Goal: Obtain resource: Obtain resource

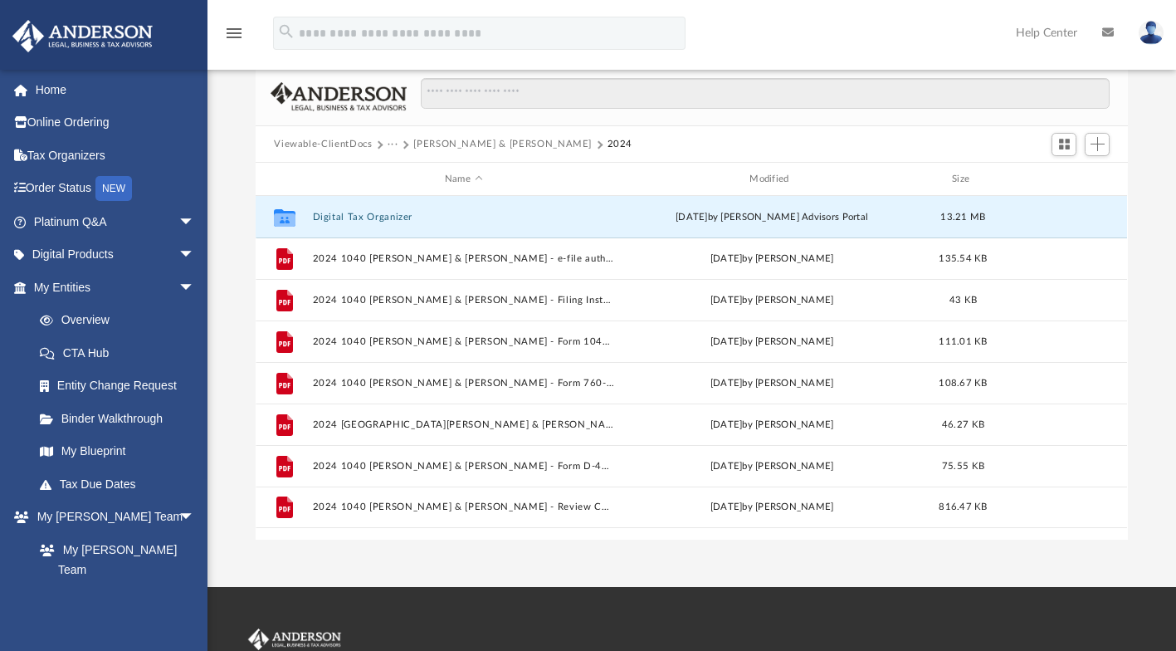
scroll to position [364, 859]
click at [612, 255] on button "2024 1040 [PERSON_NAME] & [PERSON_NAME] - e-file authorization - please sign.pdf" at bounding box center [463, 258] width 301 height 11
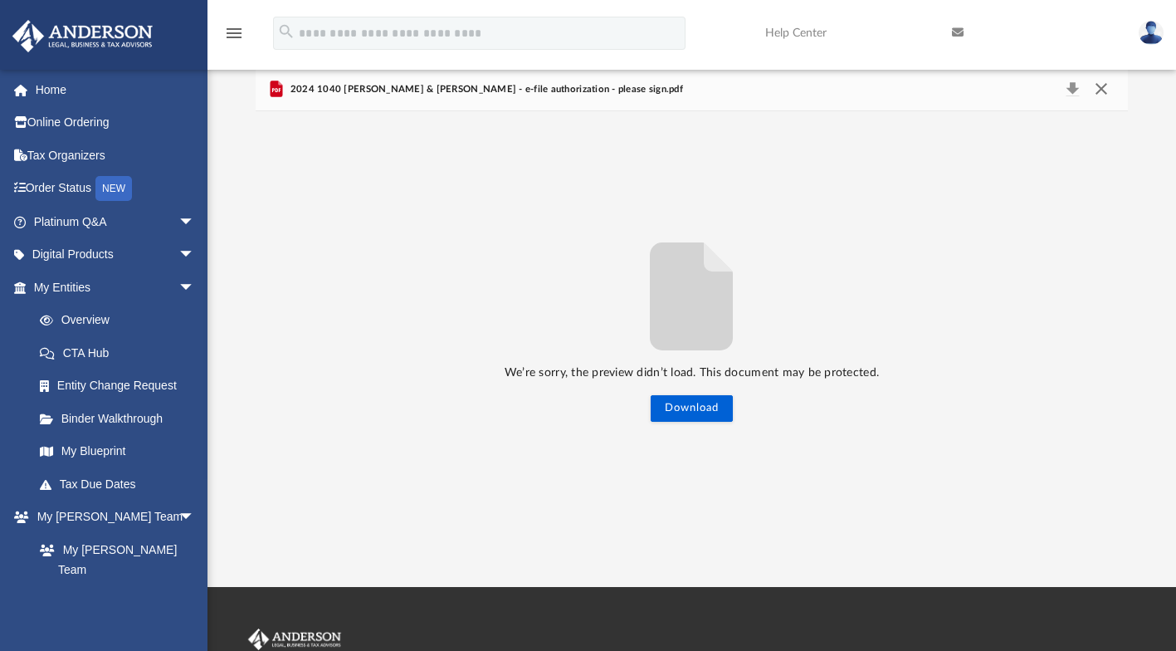
click at [1107, 84] on button "Close" at bounding box center [1102, 89] width 30 height 23
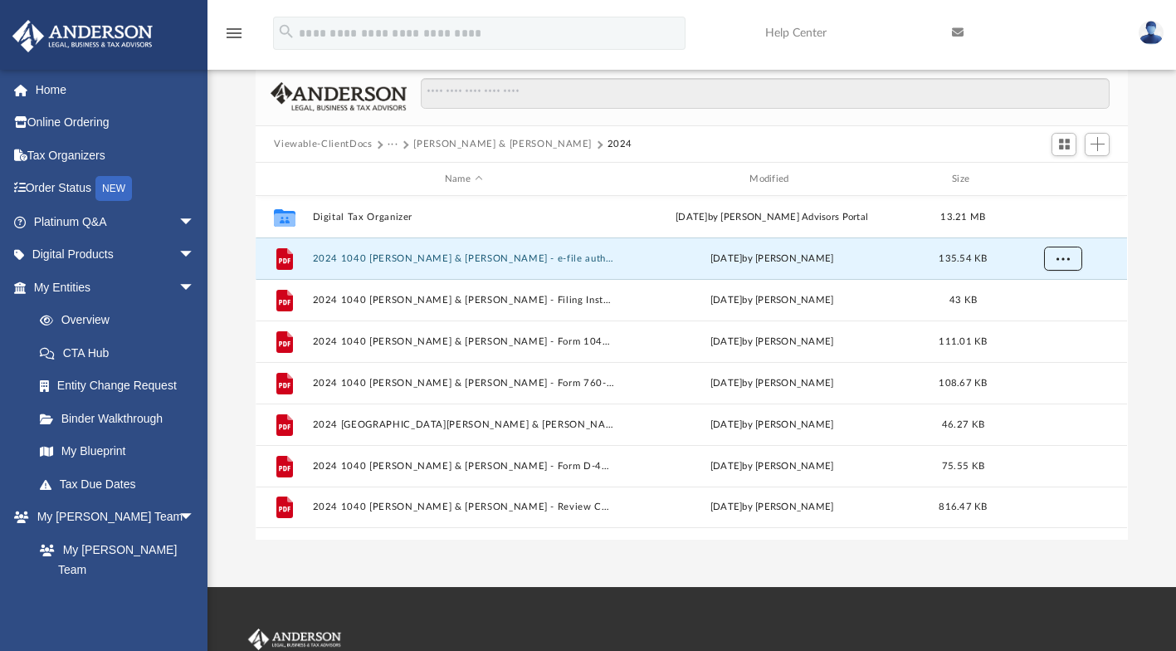
click at [1063, 257] on span "More options" at bounding box center [1063, 258] width 13 height 9
click at [1044, 291] on li "Preview" at bounding box center [1048, 290] width 48 height 17
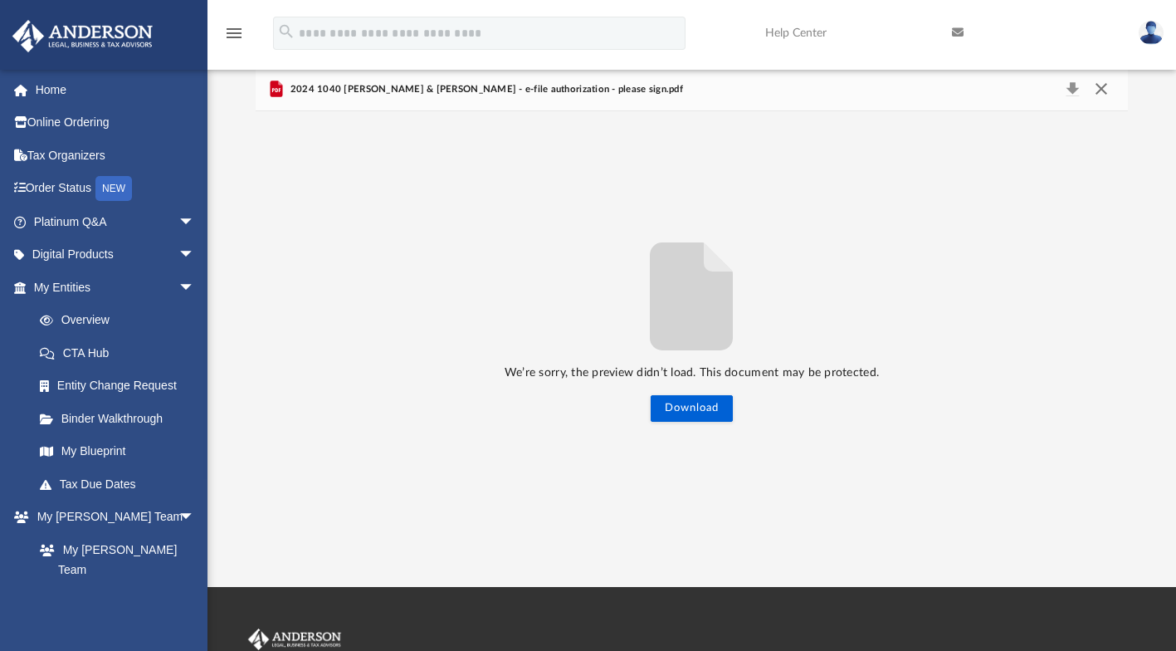
click at [1110, 85] on button "Close" at bounding box center [1102, 89] width 30 height 23
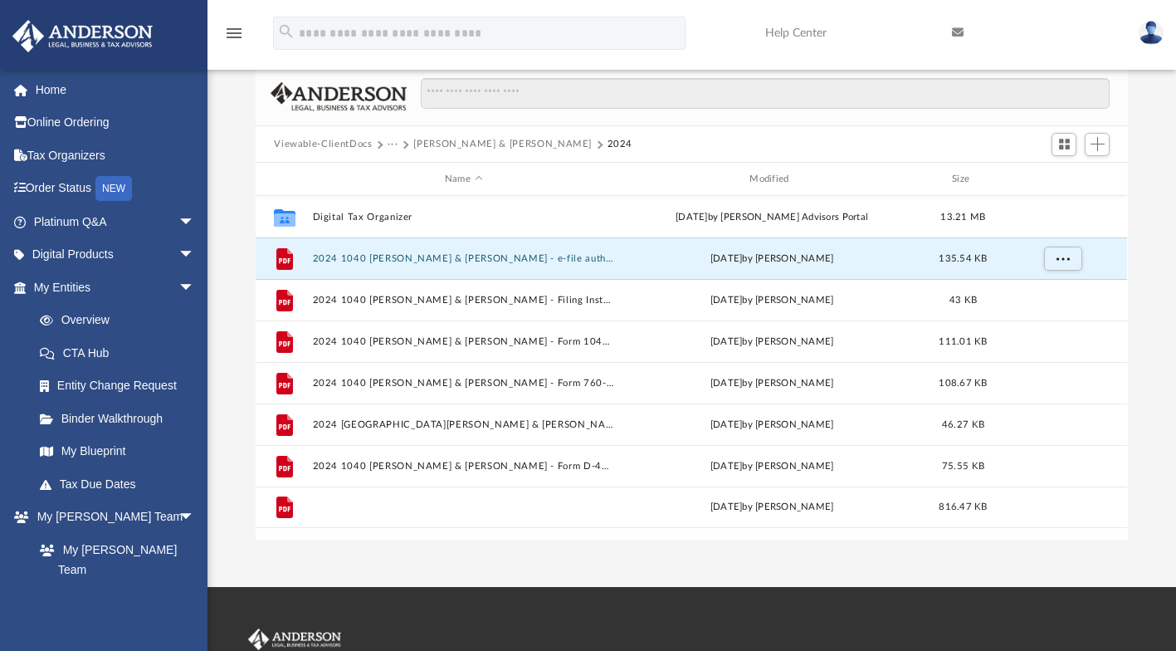
click at [559, 506] on button "2024 1040 [PERSON_NAME] & [PERSON_NAME] - Review Copy.pdf" at bounding box center [463, 507] width 301 height 11
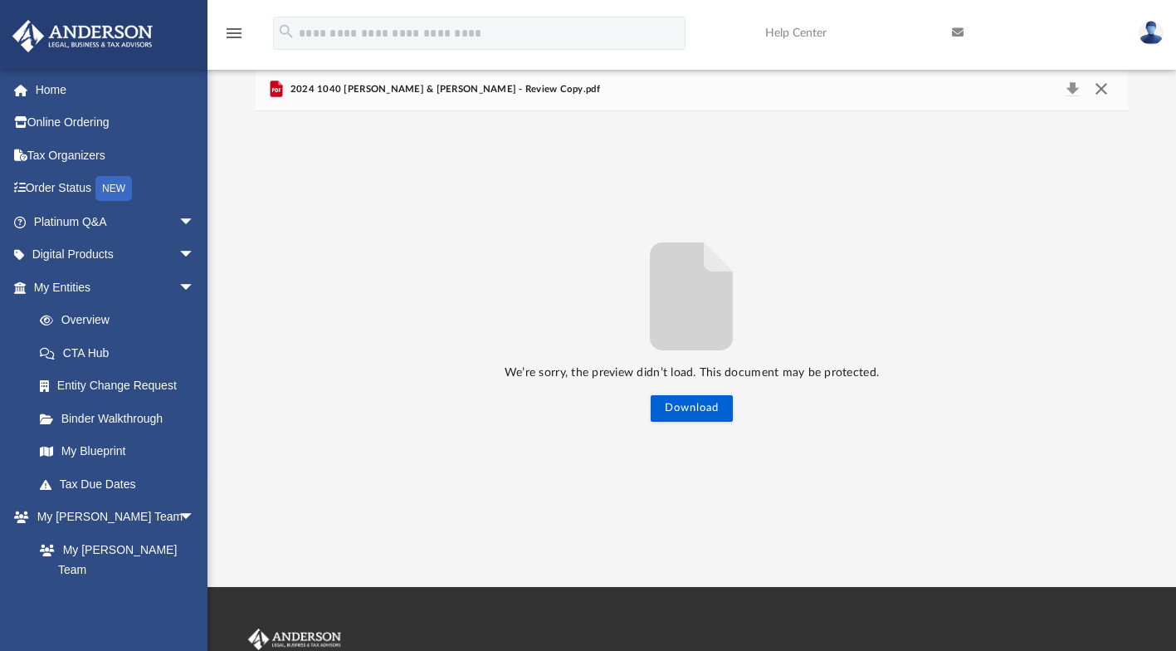
click at [1097, 90] on button "Close" at bounding box center [1102, 89] width 30 height 23
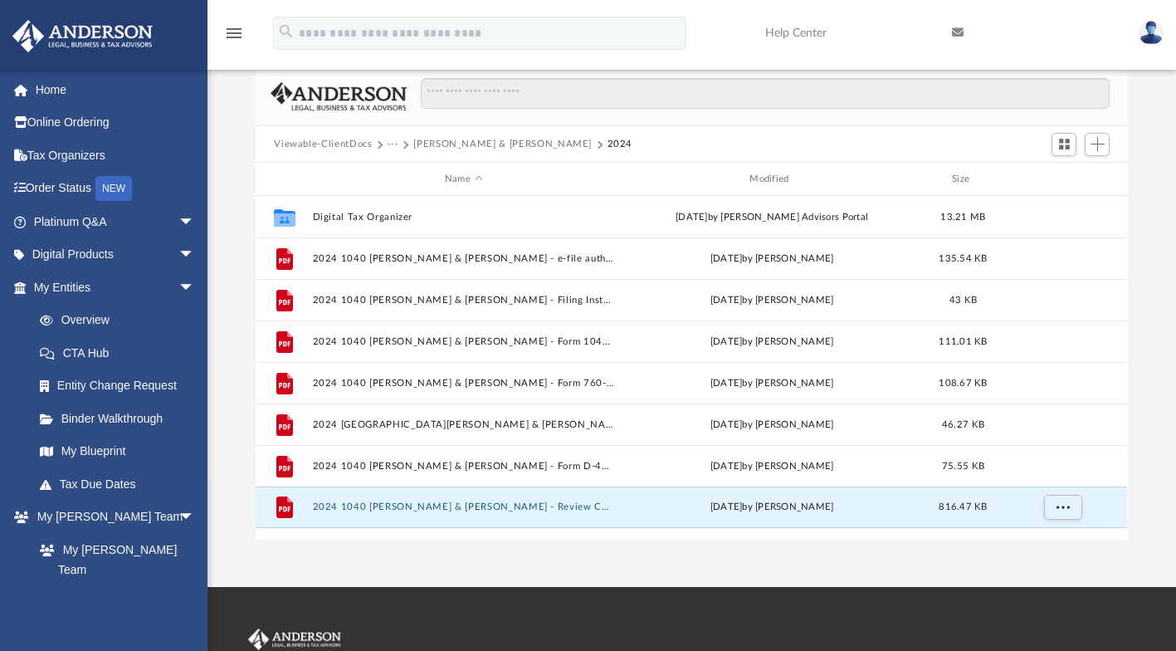
click at [55, 85] on link "Home" at bounding box center [116, 89] width 208 height 33
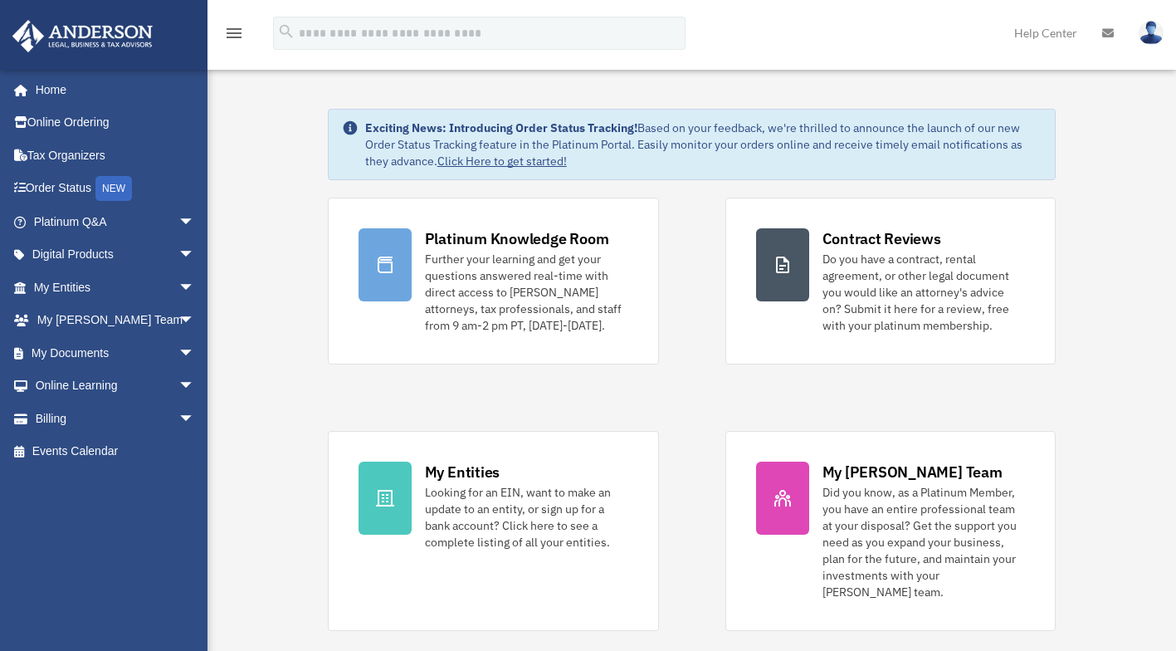
click at [178, 341] on span "arrow_drop_down" at bounding box center [194, 353] width 33 height 34
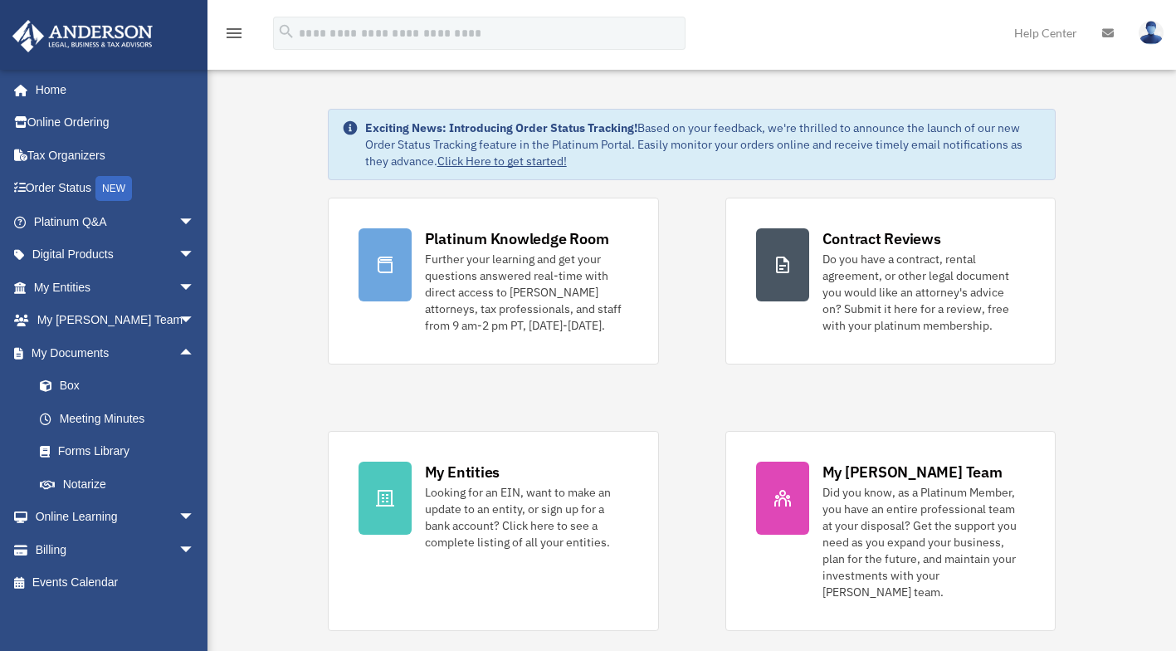
click at [71, 382] on link "Box" at bounding box center [121, 385] width 197 height 33
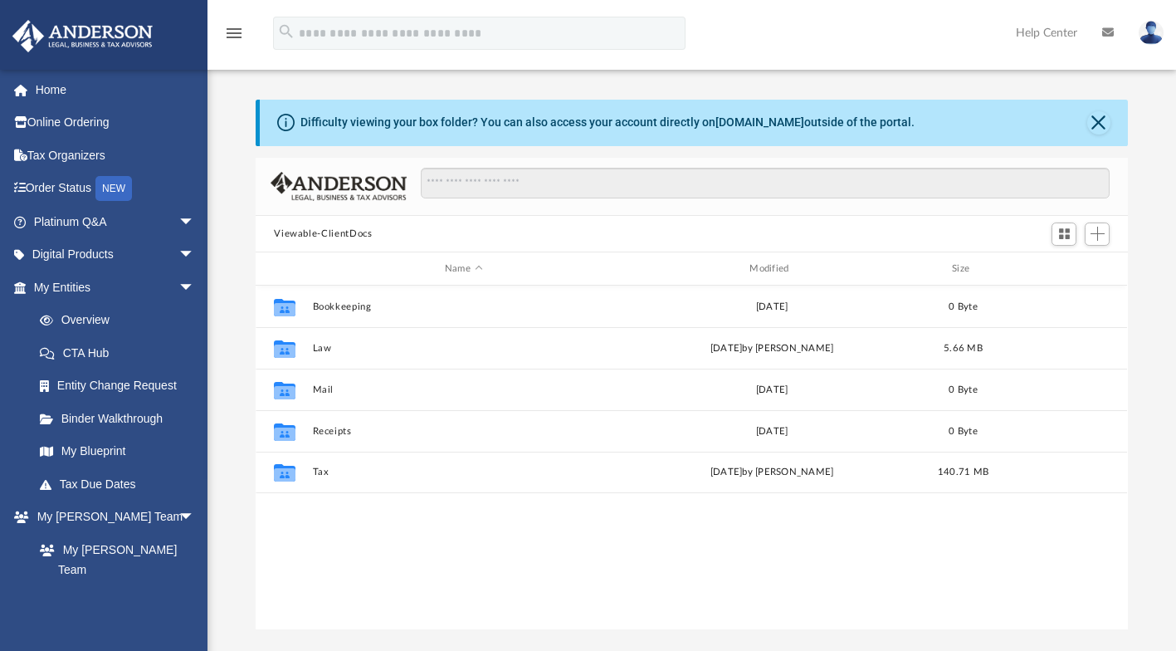
scroll to position [364, 859]
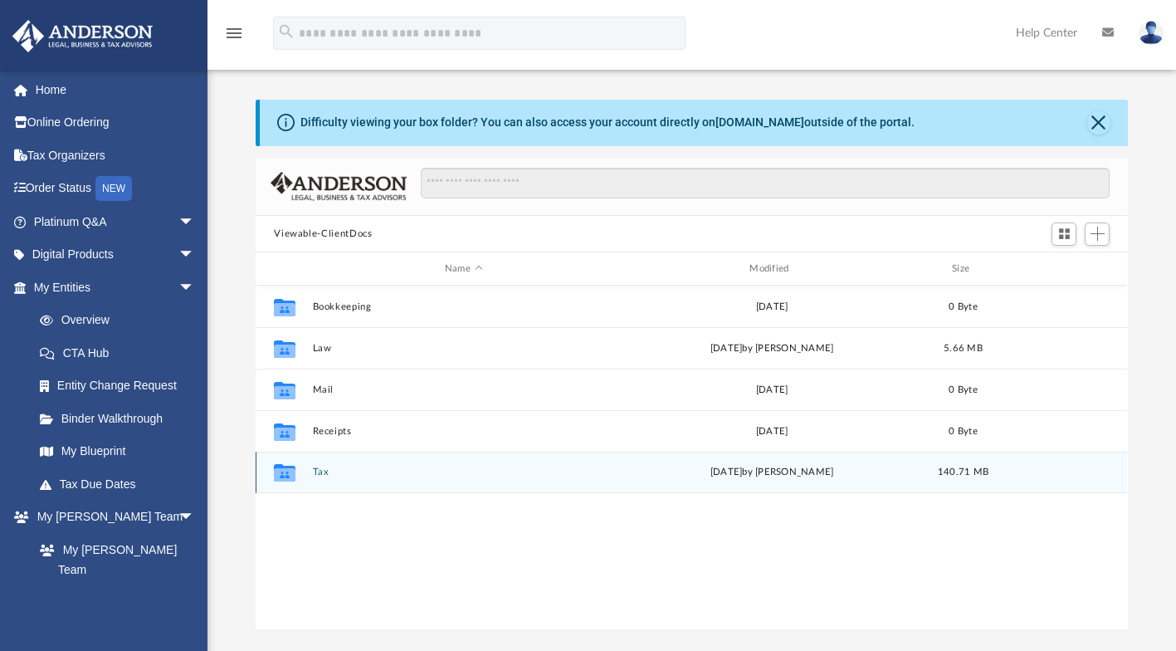
click at [822, 474] on div "[DATE] by [PERSON_NAME]" at bounding box center [772, 472] width 301 height 15
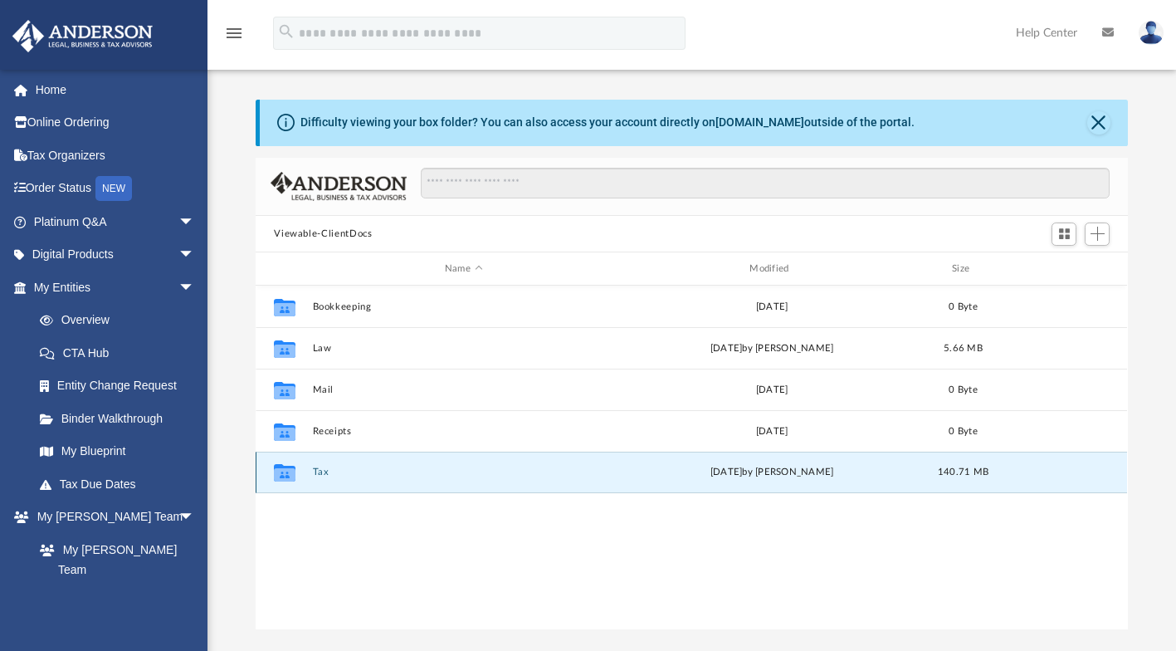
click at [811, 473] on div "[DATE] by [PERSON_NAME]" at bounding box center [772, 472] width 301 height 15
click at [743, 471] on span "[DATE]" at bounding box center [727, 471] width 32 height 9
click at [743, 467] on span "[DATE]" at bounding box center [727, 471] width 32 height 9
click at [508, 469] on button "Tax" at bounding box center [463, 472] width 301 height 11
click at [495, 471] on button "Tax" at bounding box center [463, 472] width 301 height 11
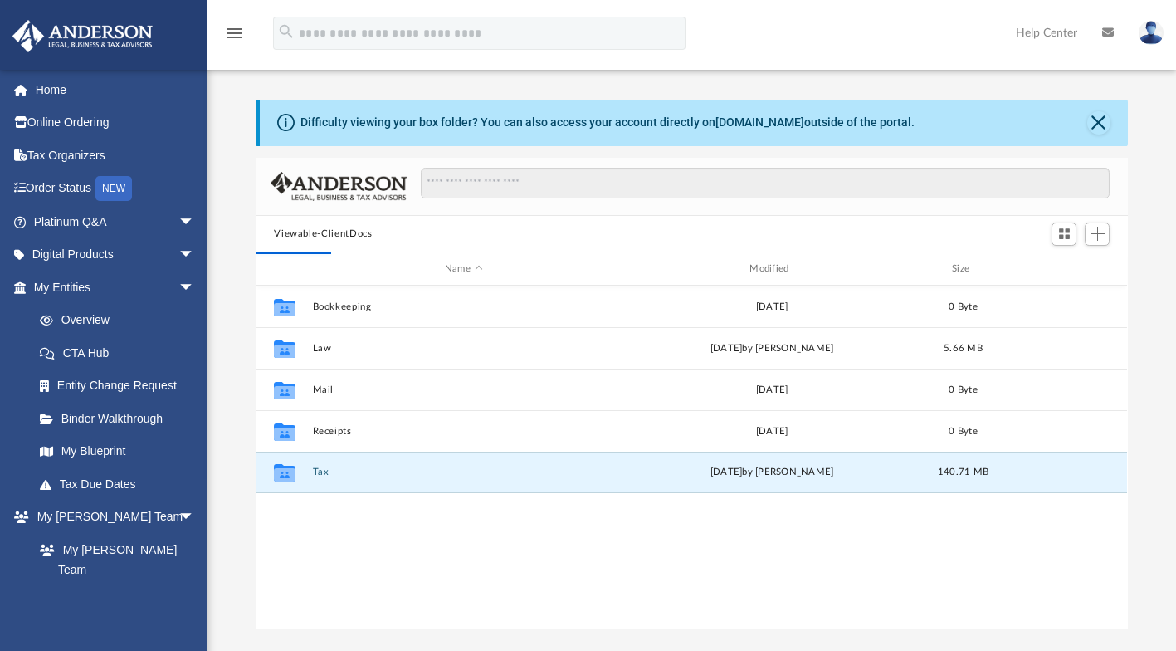
click at [493, 472] on button "Tax" at bounding box center [463, 472] width 301 height 11
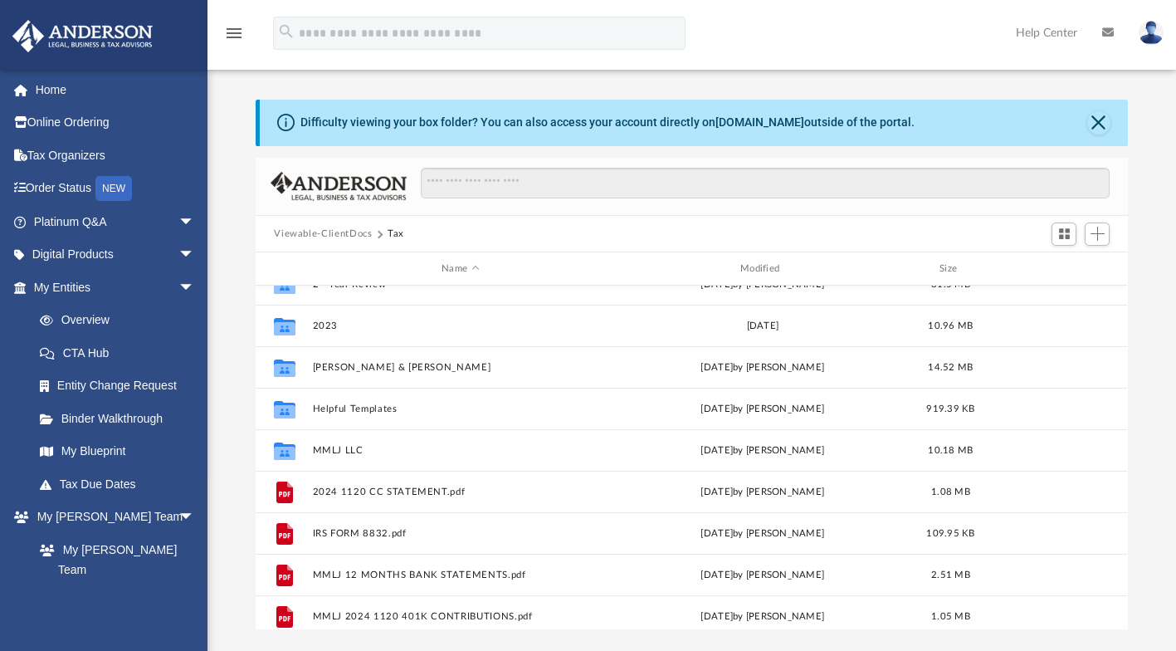
scroll to position [0, 0]
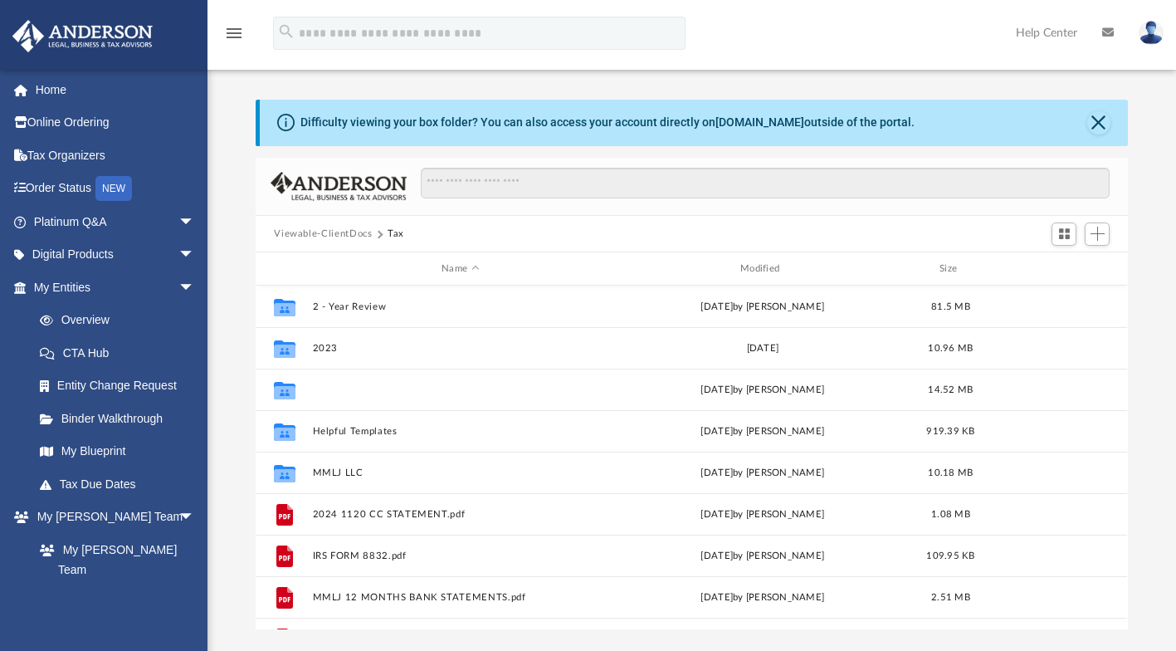
click at [431, 388] on button "[PERSON_NAME] & [PERSON_NAME]" at bounding box center [461, 389] width 296 height 11
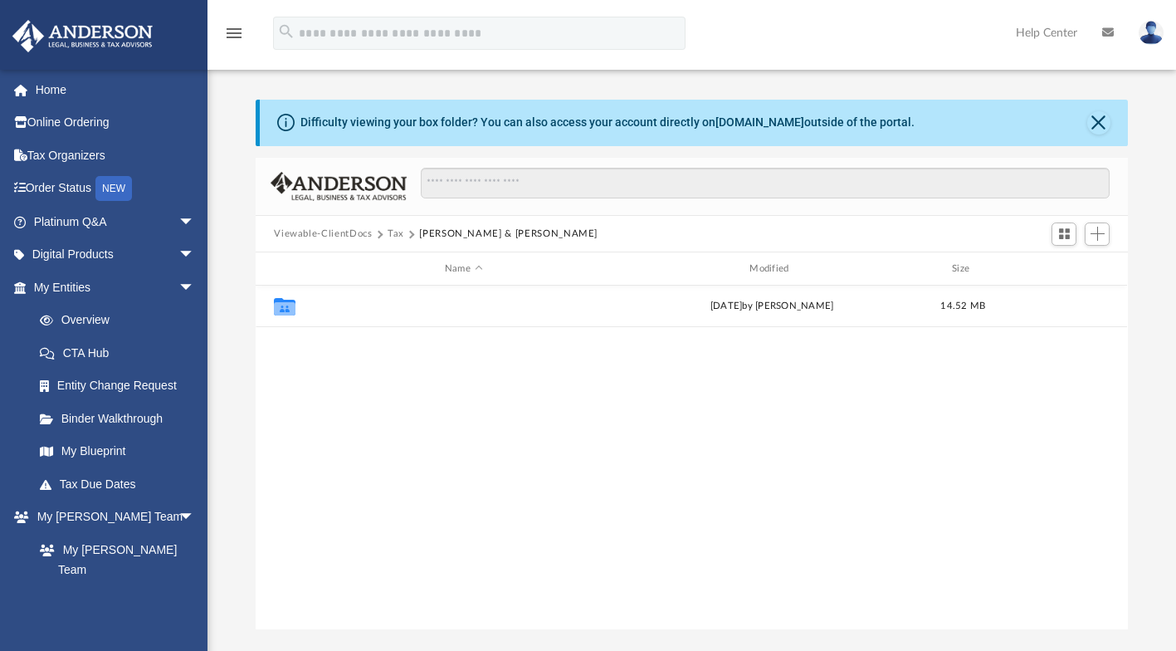
click at [609, 306] on button "2024" at bounding box center [463, 306] width 301 height 11
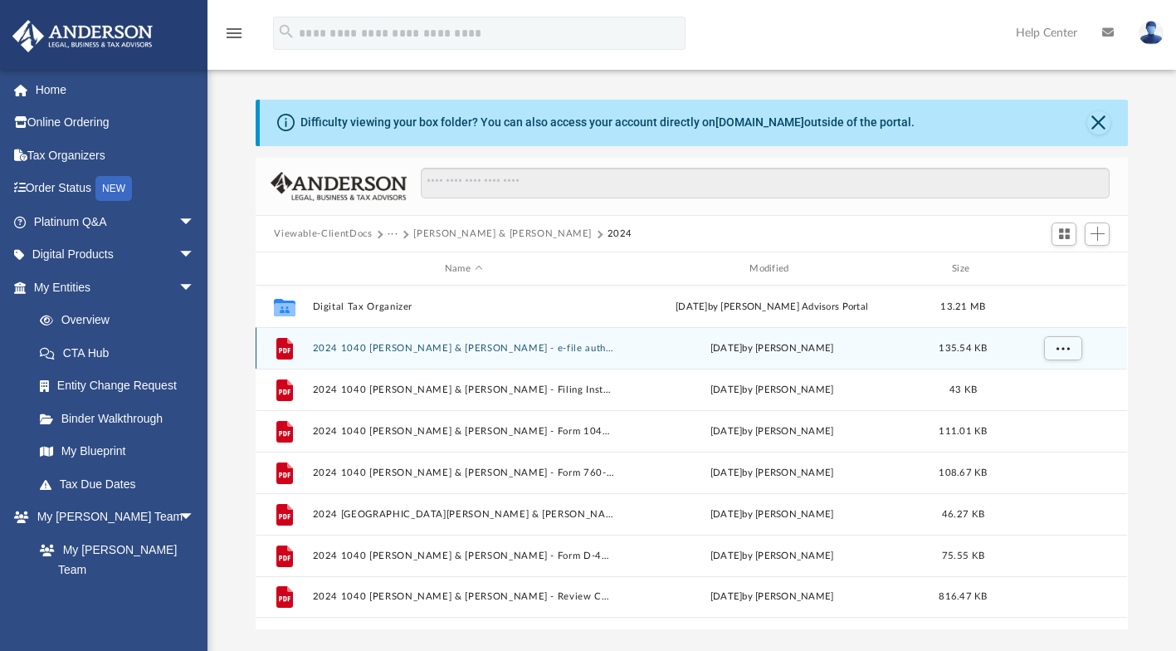
click at [950, 344] on span "135.54 KB" at bounding box center [964, 348] width 48 height 9
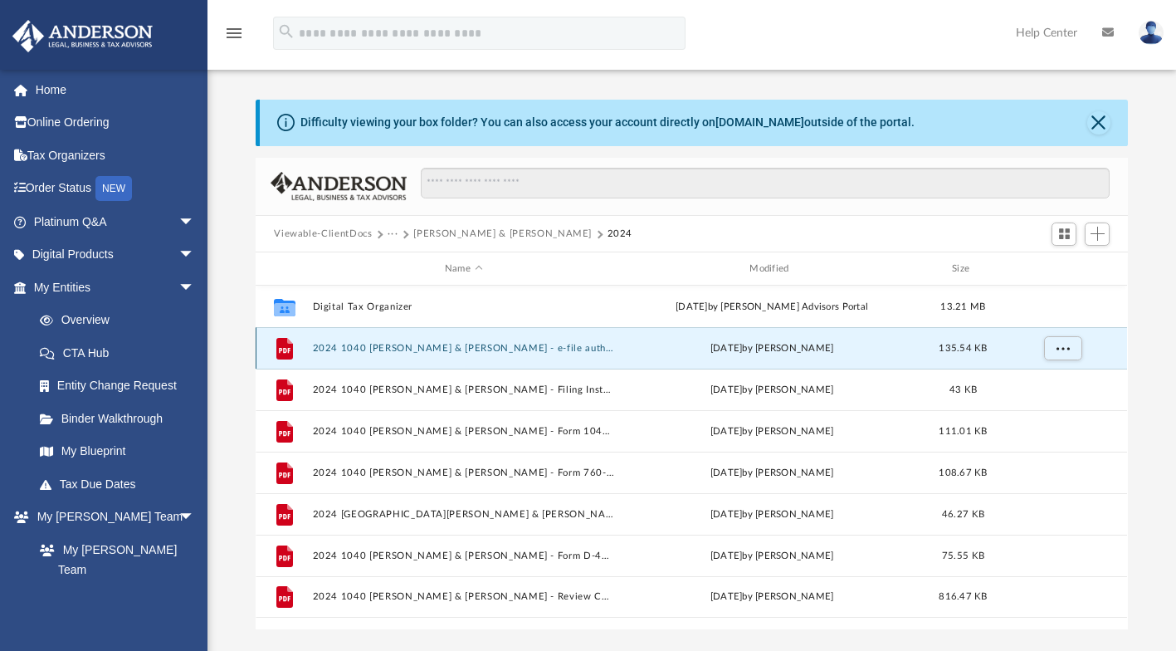
click at [953, 346] on span "135.54 KB" at bounding box center [964, 348] width 48 height 9
click at [956, 344] on span "135.54 KB" at bounding box center [964, 348] width 48 height 9
click at [955, 345] on span "135.54 KB" at bounding box center [964, 348] width 48 height 9
click at [1065, 346] on span "More options" at bounding box center [1063, 348] width 13 height 9
click at [1050, 380] on li "Preview" at bounding box center [1048, 381] width 48 height 17
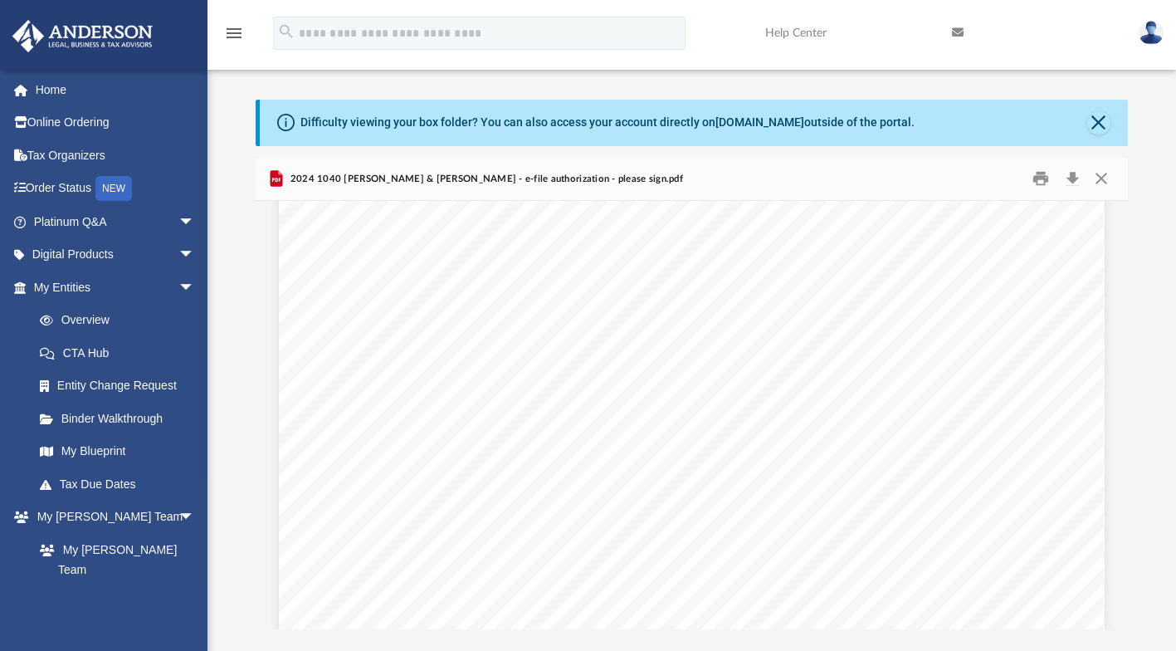
scroll to position [1669, 0]
click at [1107, 169] on button "Close" at bounding box center [1102, 179] width 30 height 26
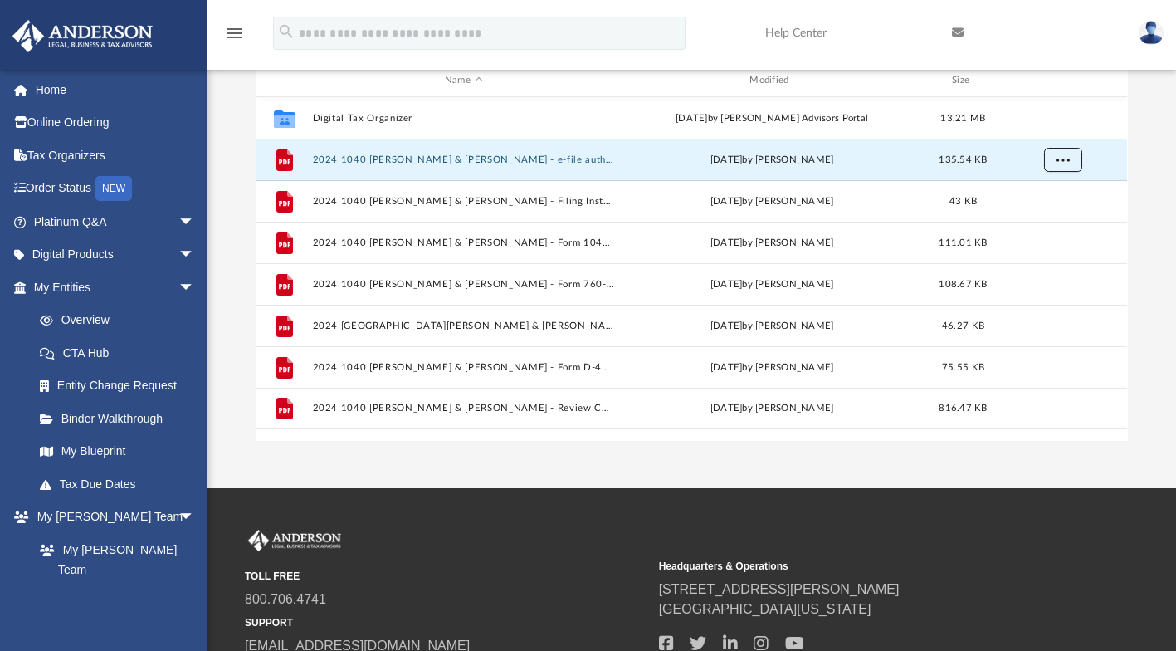
scroll to position [195, 0]
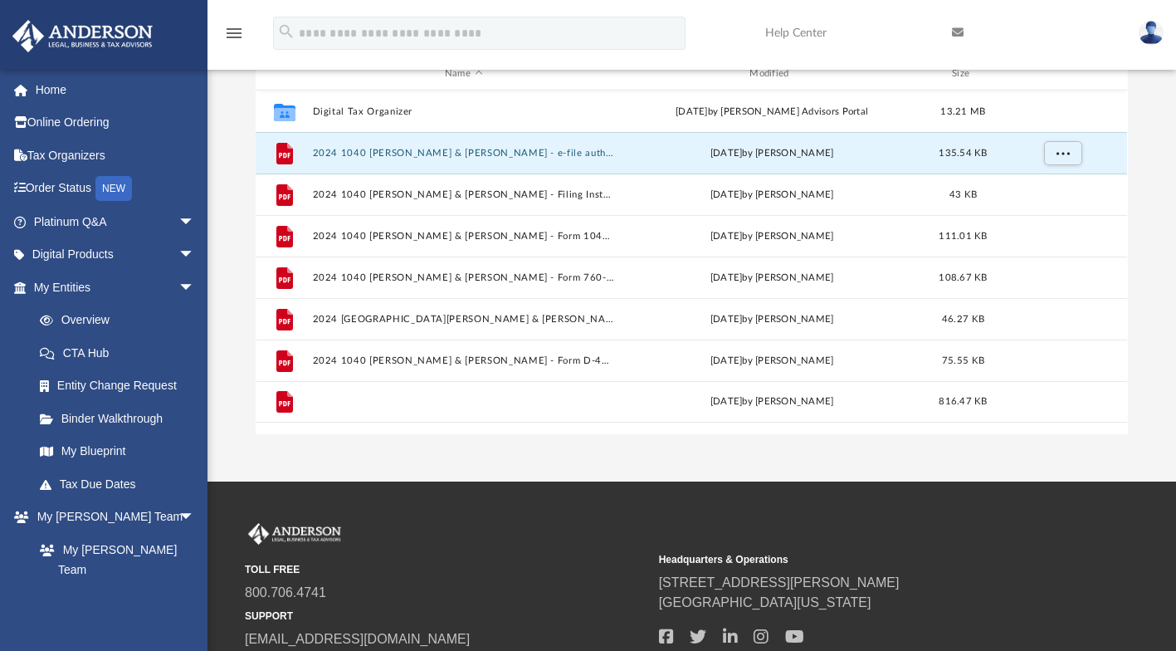
click at [574, 401] on button "2024 1040 [PERSON_NAME] & [PERSON_NAME] - Review Copy.pdf" at bounding box center [463, 402] width 301 height 11
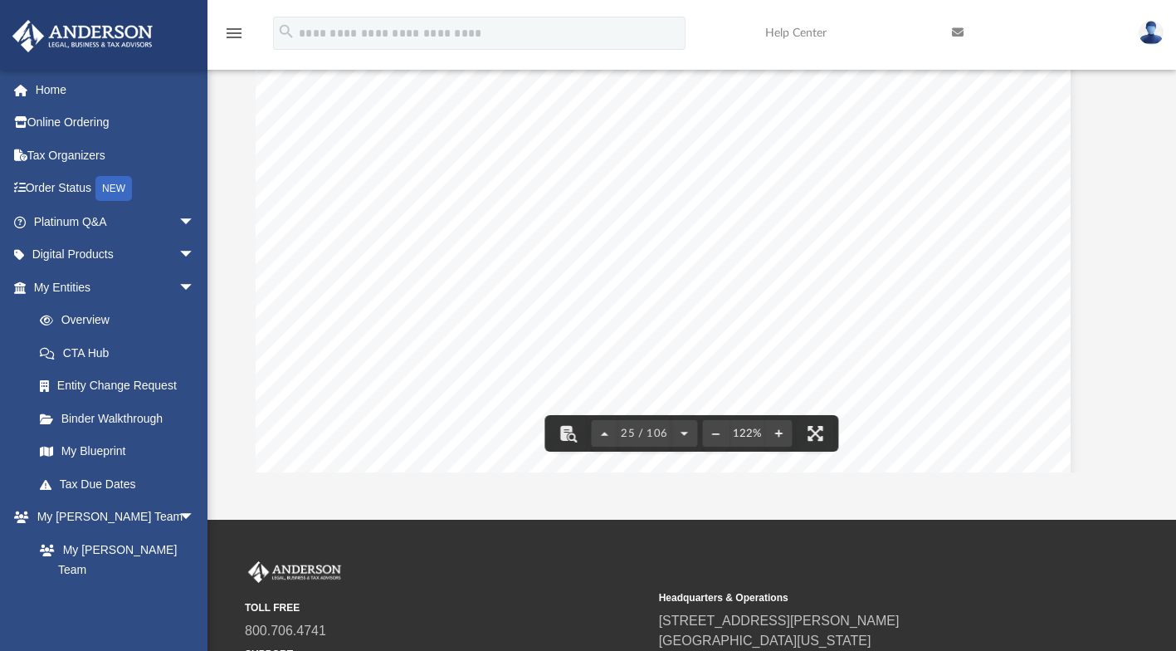
scroll to position [26257, 34]
click at [935, 448] on div "Department of the Treasury Internal Revenue Service 414141 [DATE] Your social s…" at bounding box center [658, 341] width 826 height 1069
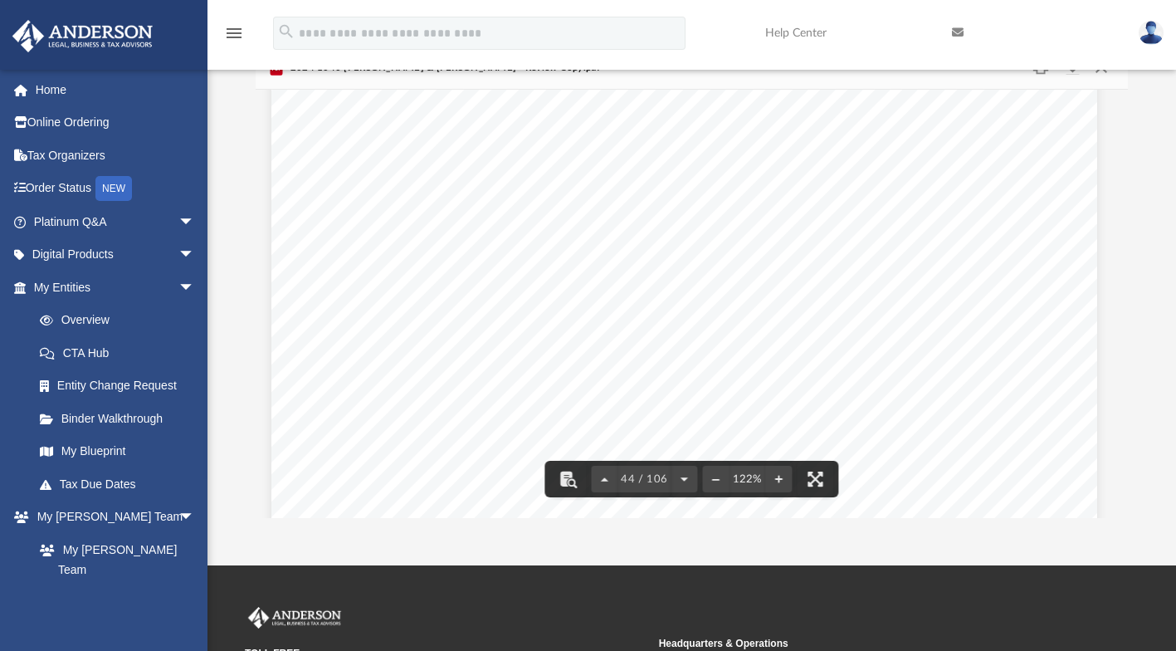
scroll to position [44219, 7]
click at [725, 471] on button "File preview" at bounding box center [715, 479] width 27 height 37
click at [716, 477] on button "File preview" at bounding box center [715, 479] width 27 height 37
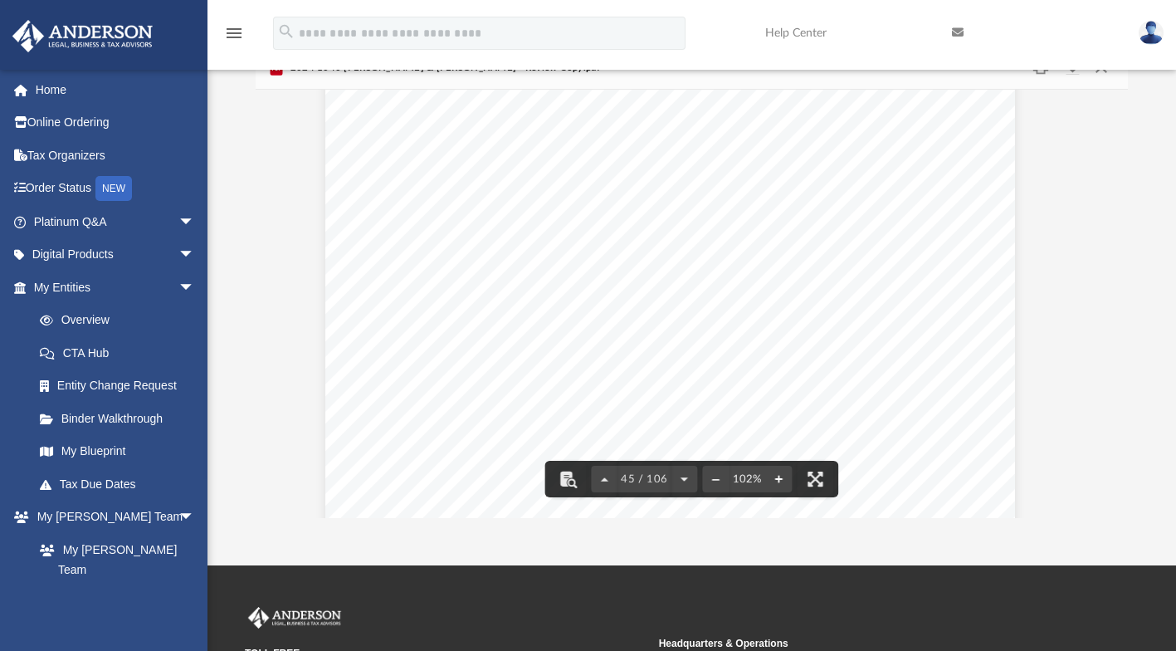
click at [779, 471] on button "File preview" at bounding box center [778, 479] width 27 height 37
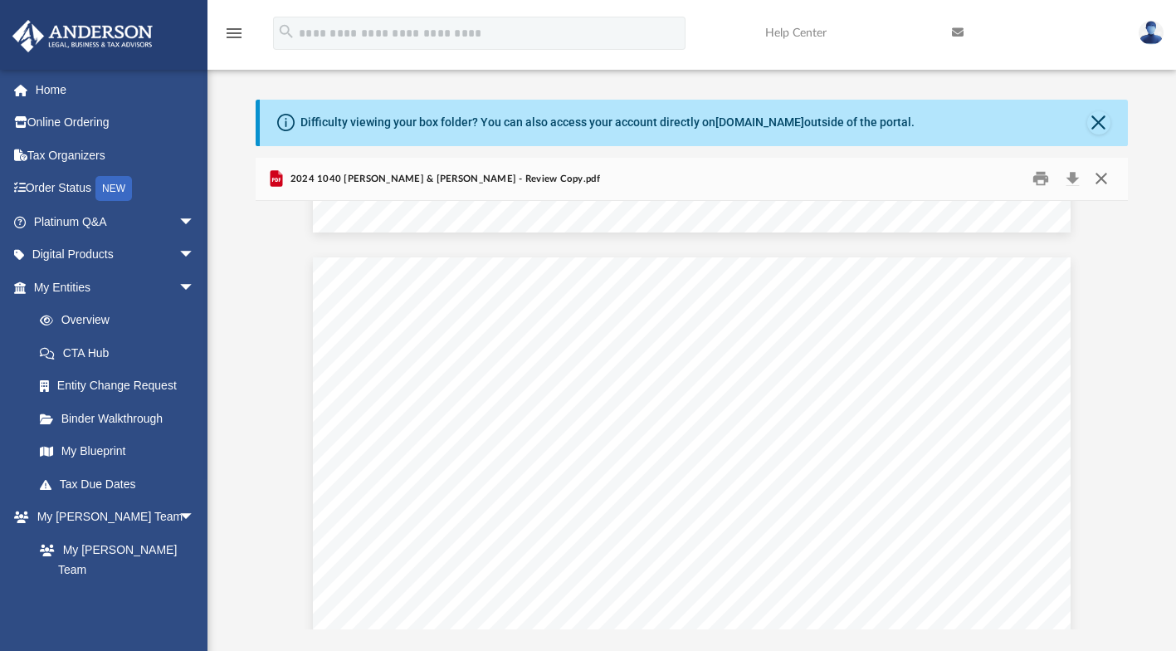
click at [1102, 175] on button "Close" at bounding box center [1102, 179] width 30 height 26
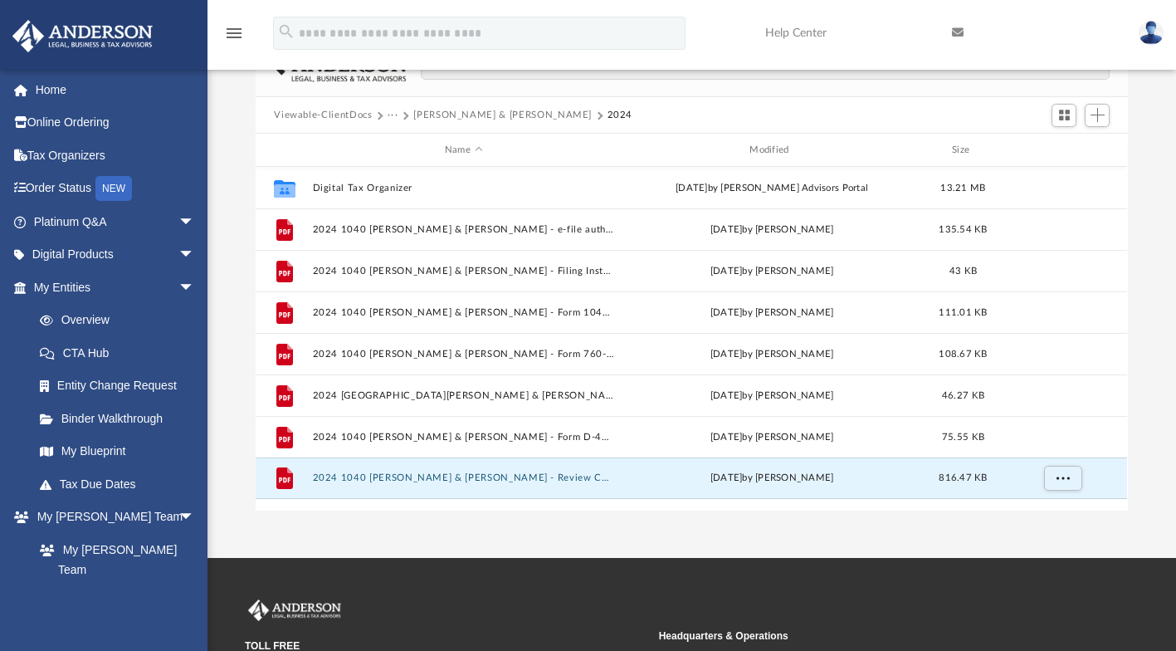
scroll to position [113, 0]
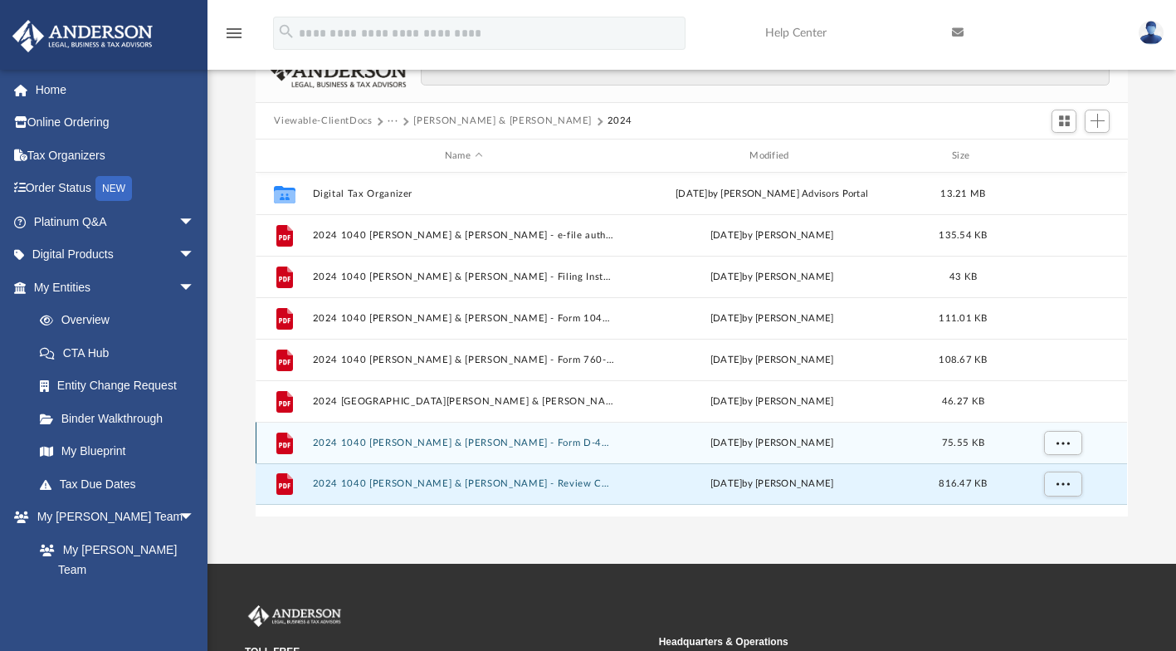
click at [793, 441] on div "[DATE] by [PERSON_NAME]" at bounding box center [772, 443] width 301 height 15
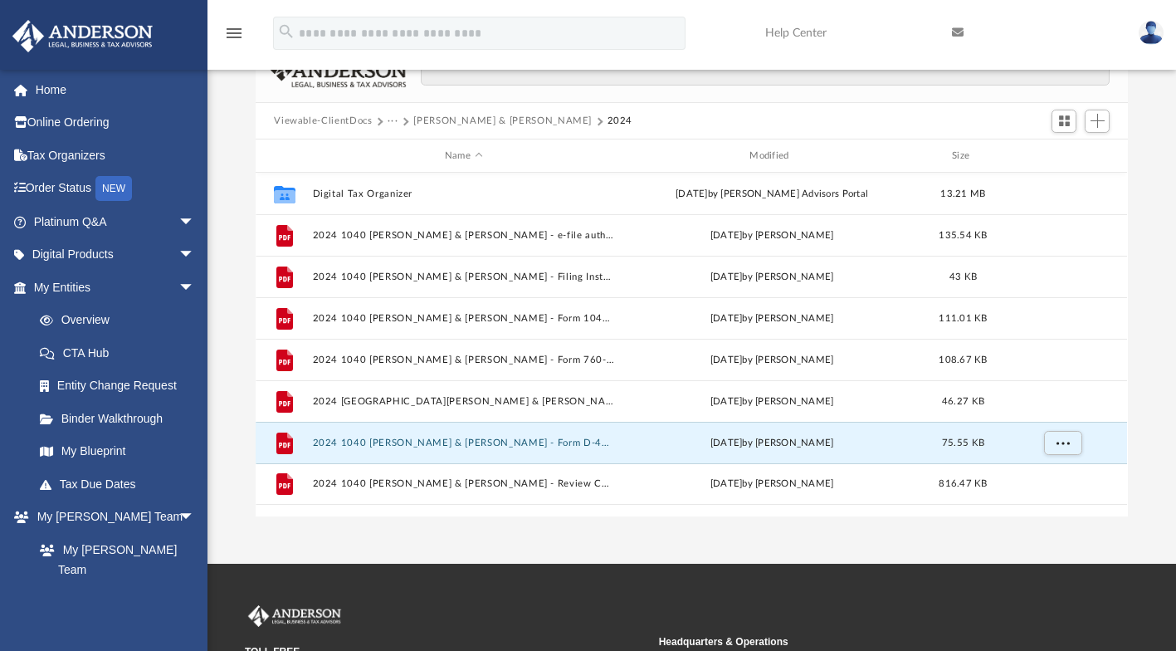
click at [1063, 442] on span "More options" at bounding box center [1063, 442] width 13 height 9
click at [1038, 471] on li "Preview" at bounding box center [1048, 475] width 48 height 17
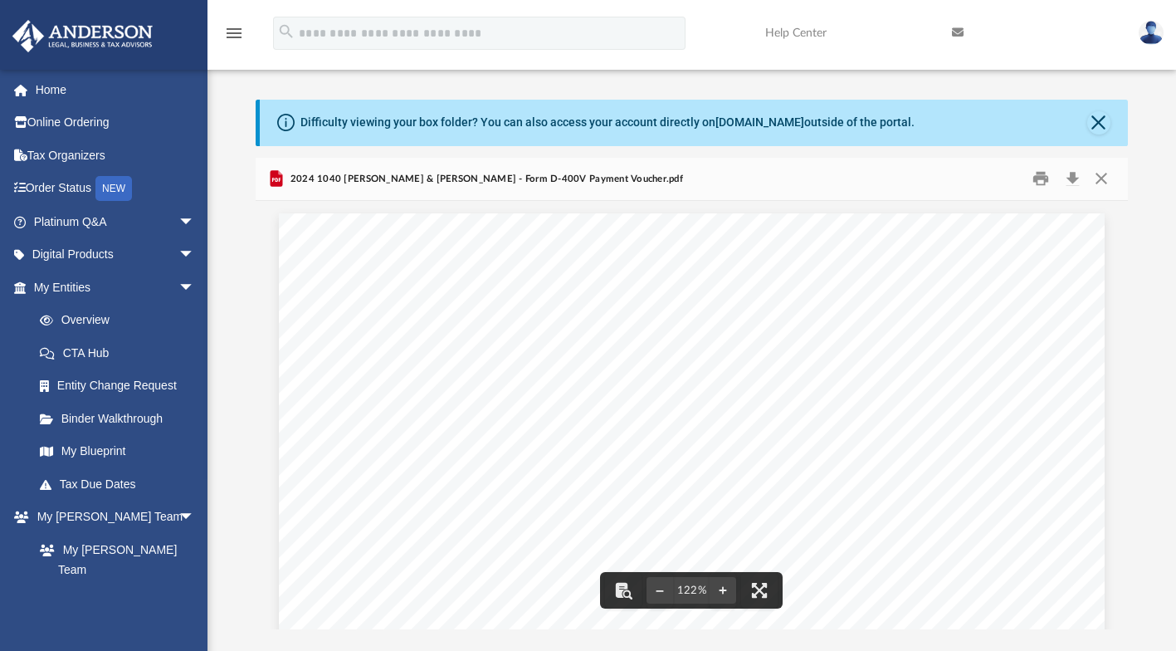
scroll to position [0, 0]
click at [1042, 173] on button "Print" at bounding box center [1040, 179] width 33 height 26
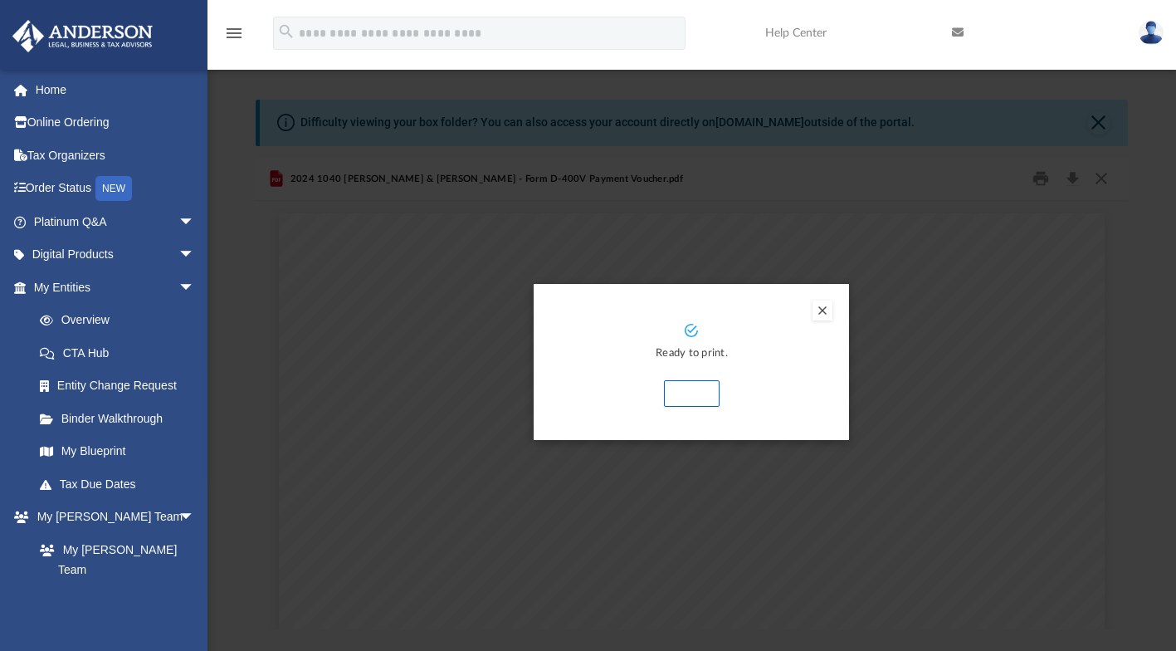
click at [691, 388] on button "Print" at bounding box center [692, 393] width 56 height 27
